Goal: Task Accomplishment & Management: Complete application form

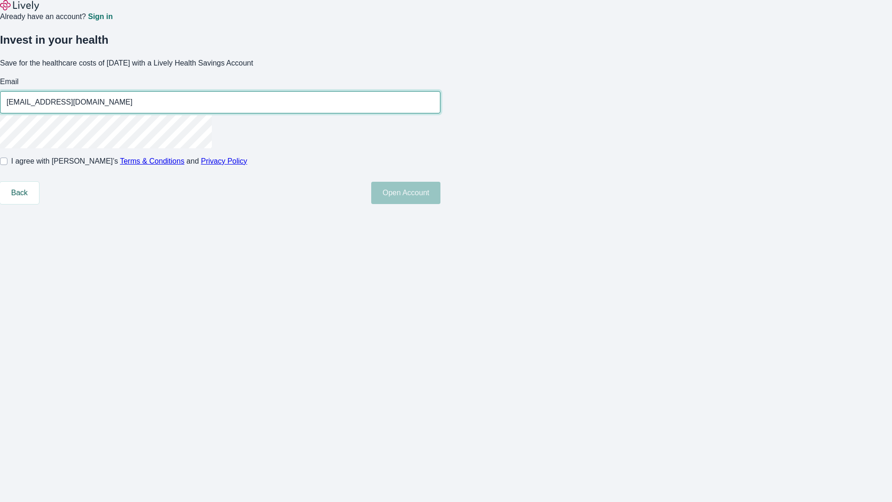
type input "[EMAIL_ADDRESS][DOMAIN_NAME]"
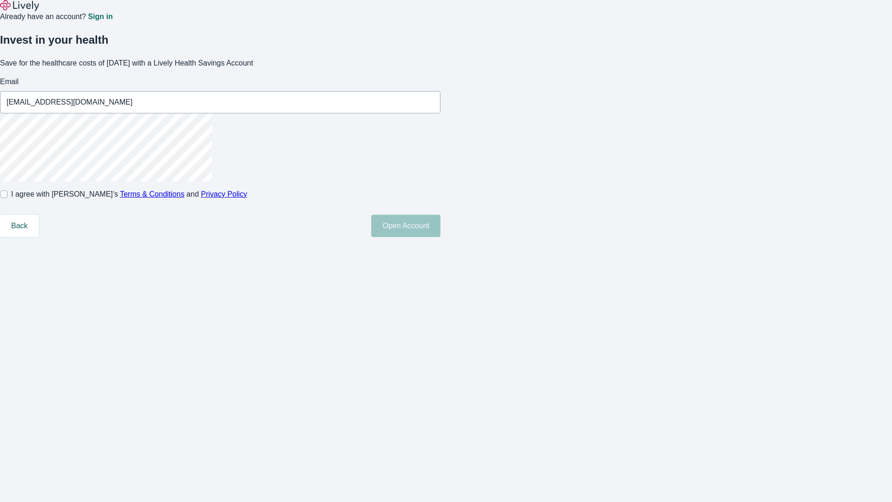
click at [7, 198] on input "I agree with Lively’s Terms & Conditions and Privacy Policy" at bounding box center [3, 193] width 7 height 7
checkbox input "true"
click at [440, 237] on button "Open Account" at bounding box center [405, 226] width 69 height 22
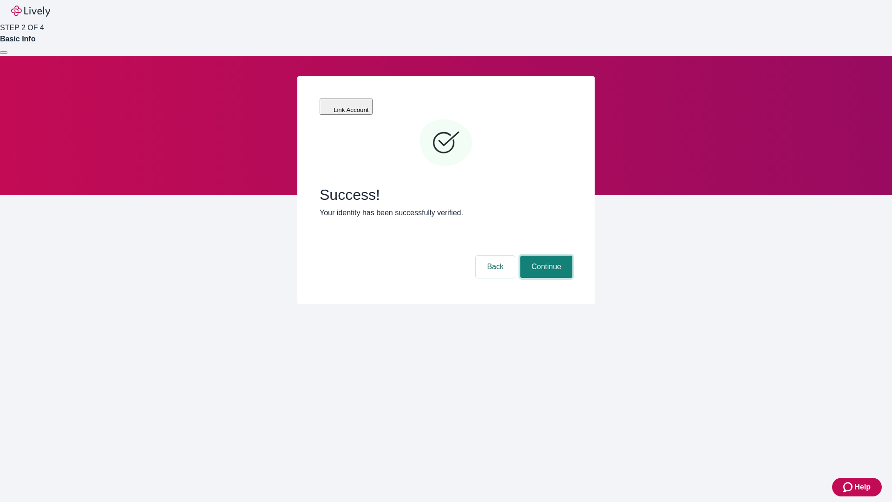
click at [545, 256] on button "Continue" at bounding box center [546, 267] width 52 height 22
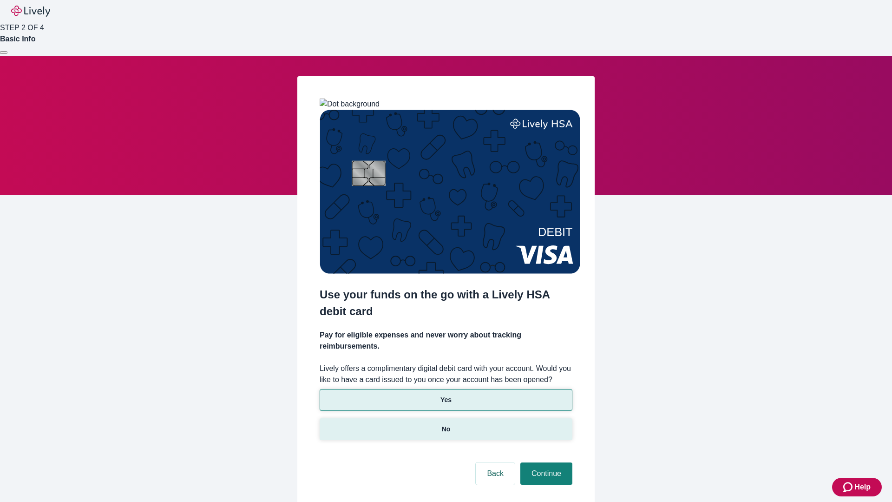
click at [446, 424] on p "No" at bounding box center [446, 429] width 9 height 10
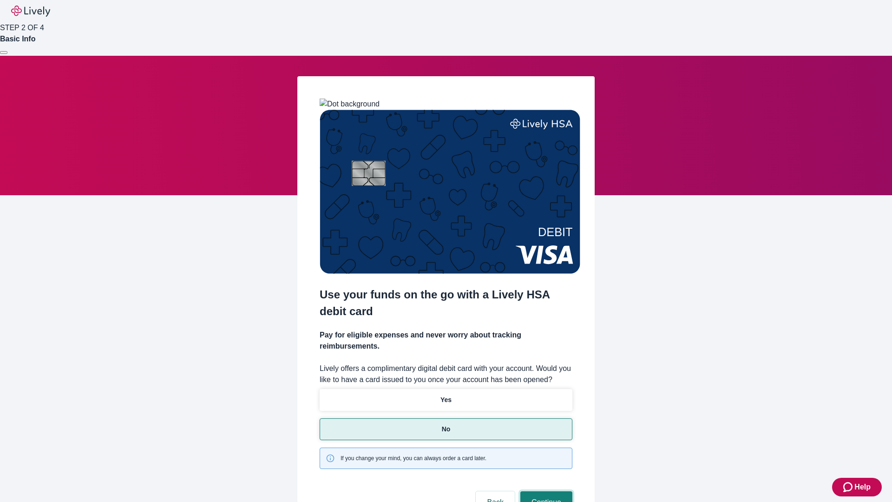
click at [545, 491] on button "Continue" at bounding box center [546, 502] width 52 height 22
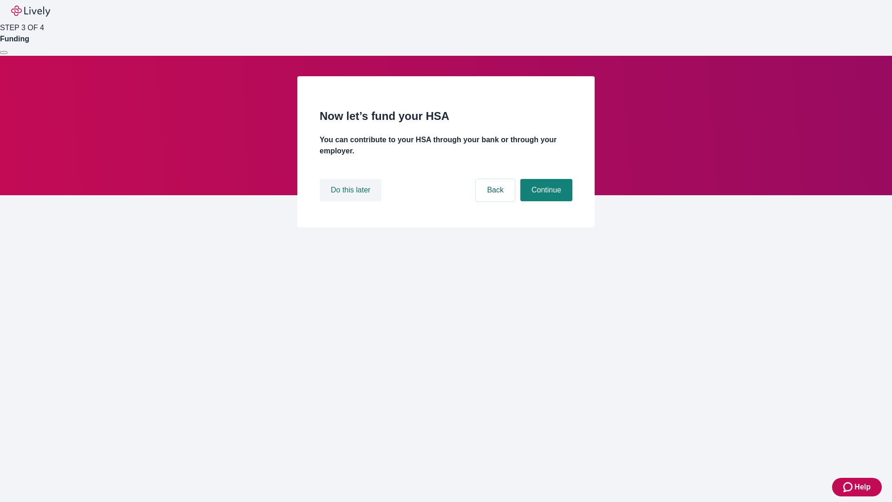
click at [352, 201] on button "Do this later" at bounding box center [351, 190] width 62 height 22
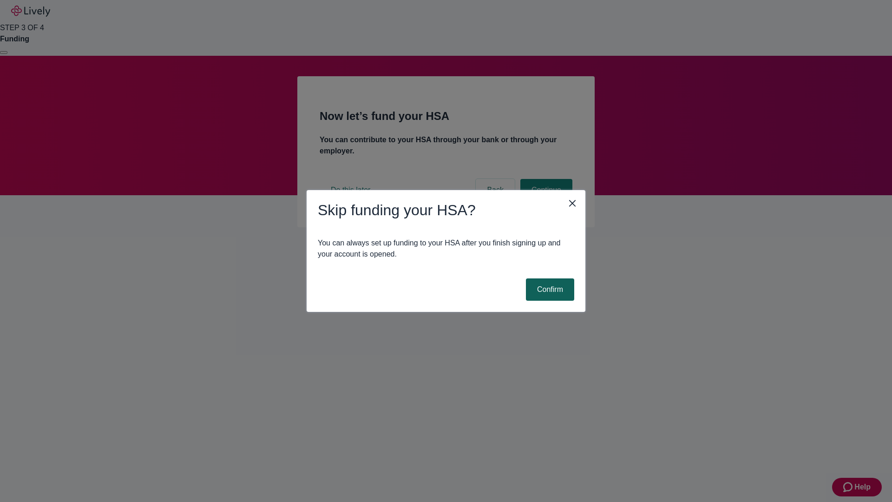
click at [549, 289] on button "Confirm" at bounding box center [550, 289] width 48 height 22
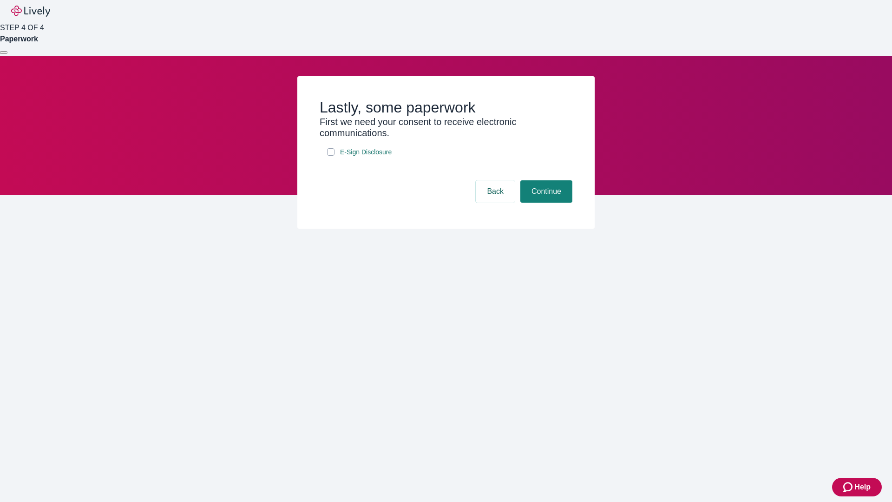
click at [331, 156] on input "E-Sign Disclosure" at bounding box center [330, 151] width 7 height 7
checkbox input "true"
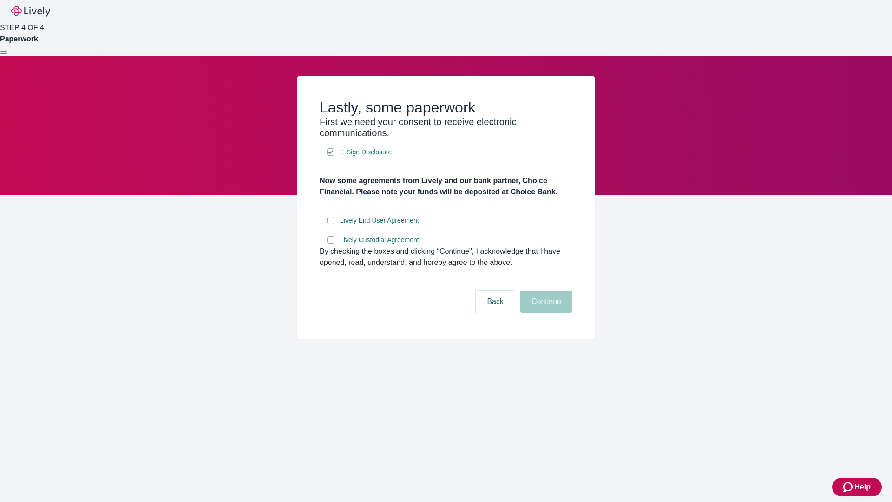
click at [331, 224] on input "Lively End User Agreement" at bounding box center [330, 220] width 7 height 7
checkbox input "true"
click at [331, 243] on input "Lively Custodial Agreement" at bounding box center [330, 239] width 7 height 7
checkbox input "true"
click at [545, 313] on button "Continue" at bounding box center [546, 301] width 52 height 22
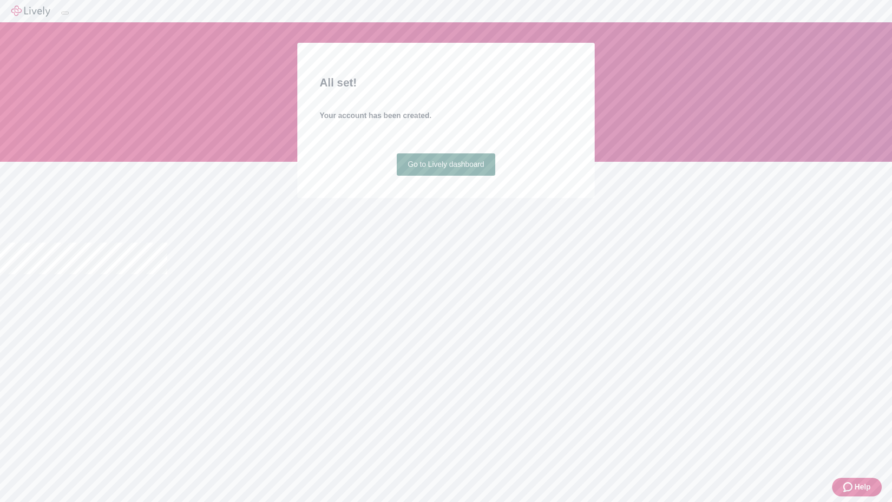
click at [446, 176] on link "Go to Lively dashboard" at bounding box center [446, 164] width 99 height 22
